Goal: Navigation & Orientation: Find specific page/section

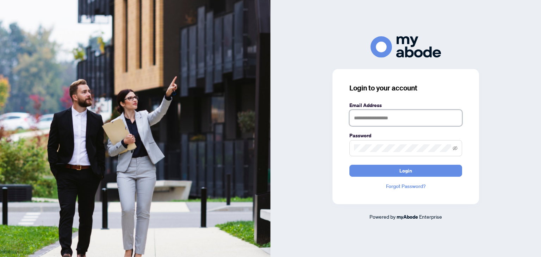
click at [369, 117] on input "text" at bounding box center [405, 118] width 113 height 16
type input "**********"
click at [455, 150] on icon "eye-invisible" at bounding box center [454, 148] width 5 height 5
click at [349, 165] on button "Login" at bounding box center [405, 171] width 113 height 12
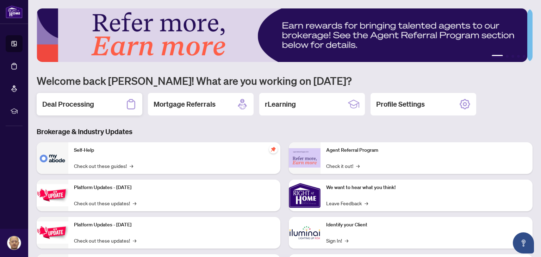
click at [97, 105] on div "Deal Processing" at bounding box center [90, 104] width 106 height 23
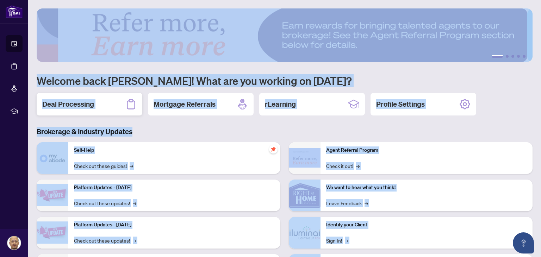
click at [97, 105] on main "1 2 3 4 5 Welcome back [PERSON_NAME]! What are you working on [DATE]? Deal Proc…" at bounding box center [284, 128] width 513 height 257
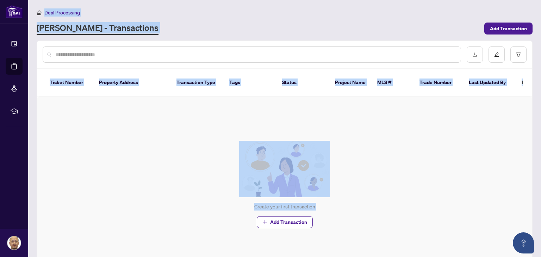
click at [396, 135] on div "Create your first transaction Add Transaction" at bounding box center [284, 184] width 495 height 176
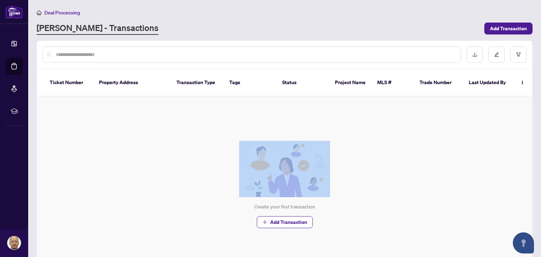
click at [396, 135] on div "Create your first transaction Add Transaction" at bounding box center [284, 184] width 495 height 176
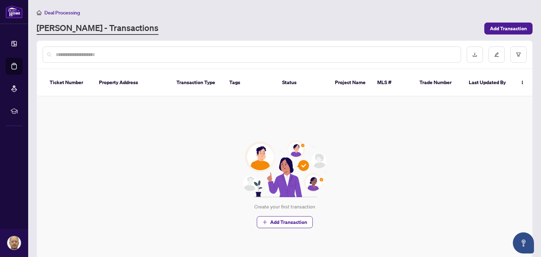
click at [65, 79] on th "Ticket Number" at bounding box center [68, 82] width 49 height 27
click at [118, 78] on th "Property Address" at bounding box center [131, 82] width 77 height 27
click at [66, 76] on th "Ticket Number" at bounding box center [68, 82] width 49 height 27
drag, startPoint x: 66, startPoint y: 76, endPoint x: 63, endPoint y: 64, distance: 12.0
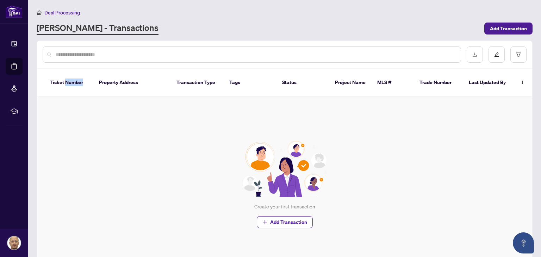
click at [66, 76] on th "Ticket Number" at bounding box center [68, 82] width 49 height 27
click at [65, 52] on input "text" at bounding box center [255, 55] width 399 height 8
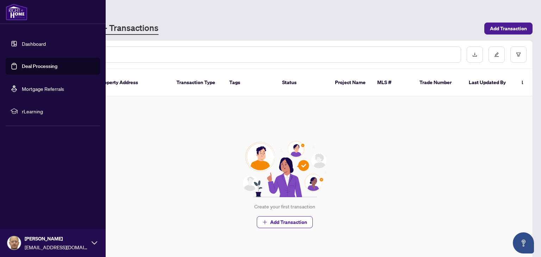
click at [28, 43] on link "Dashboard" at bounding box center [34, 43] width 24 height 6
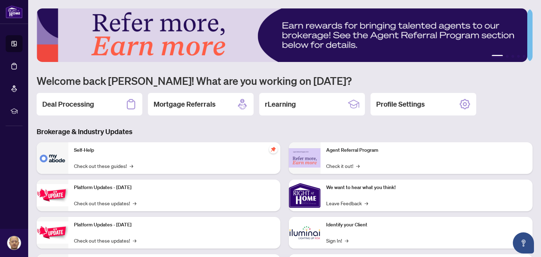
click at [238, 129] on h3 "Brokerage & Industry Updates" at bounding box center [285, 132] width 496 height 10
click at [206, 104] on h2 "Mortgage Referrals" at bounding box center [185, 104] width 62 height 10
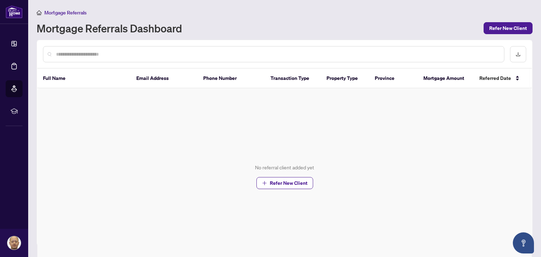
click at [189, 52] on input "text" at bounding box center [277, 54] width 442 height 8
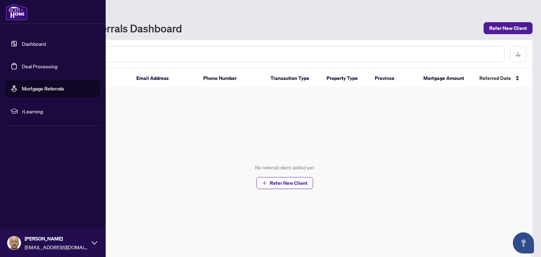
click at [27, 111] on span "rLearning" at bounding box center [58, 111] width 73 height 8
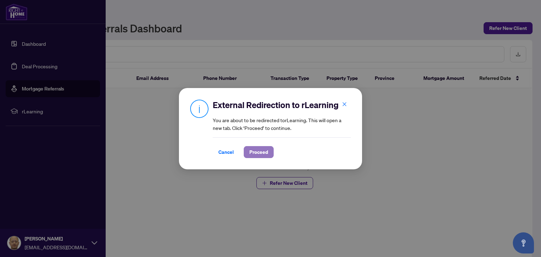
click at [260, 152] on span "Proceed" at bounding box center [258, 151] width 19 height 11
